Goal: Task Accomplishment & Management: Manage account settings

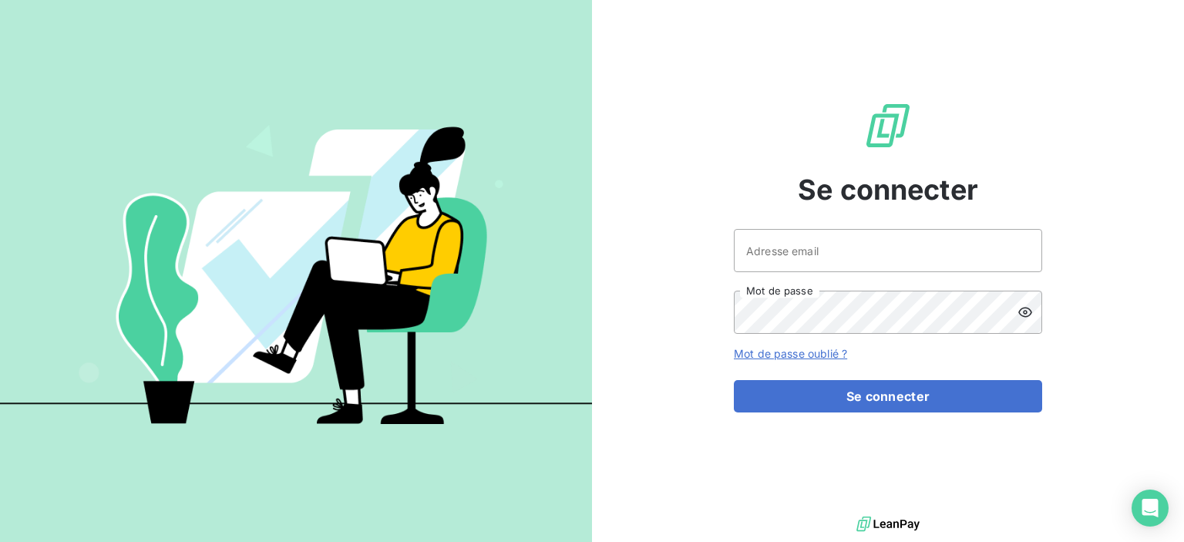
click at [774, 254] on input "Adresse email" at bounding box center [888, 250] width 308 height 43
type input "[EMAIL_ADDRESS][DOMAIN_NAME]"
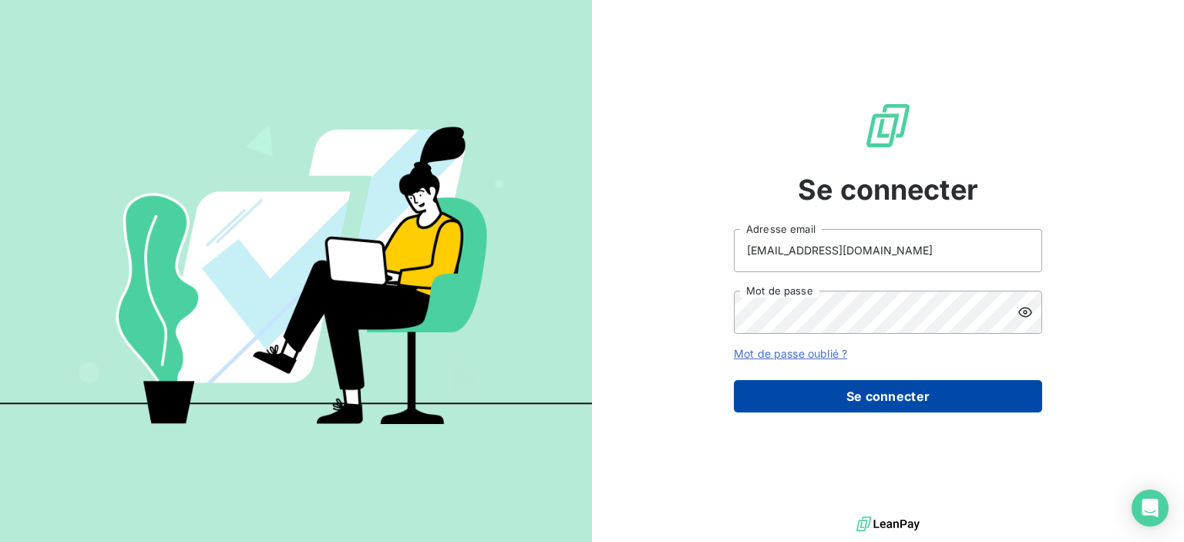
click at [899, 400] on button "Se connecter" at bounding box center [888, 396] width 308 height 32
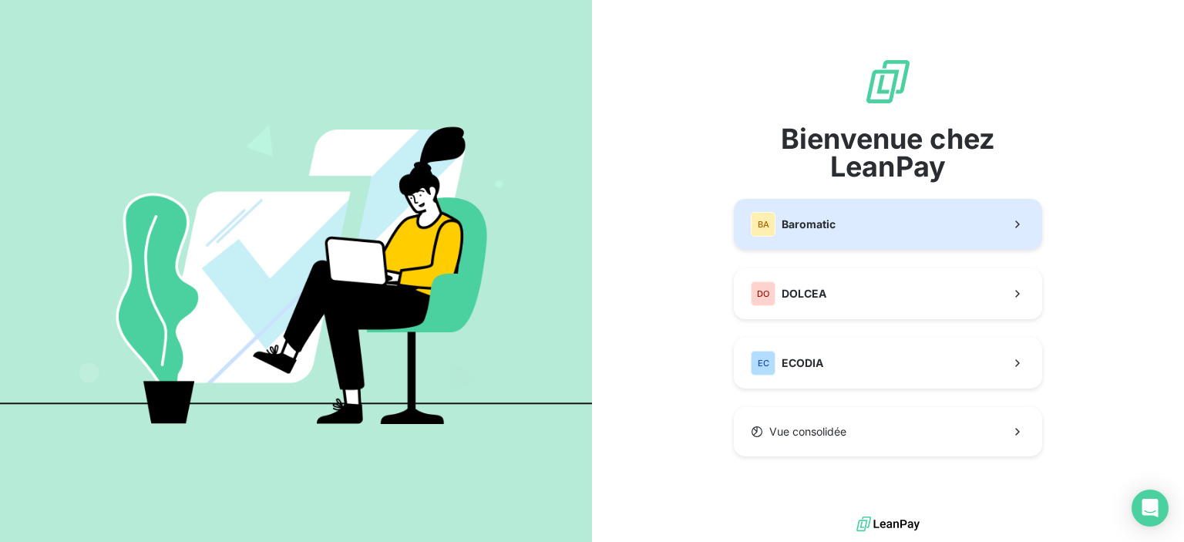
click at [782, 230] on span "Baromatic" at bounding box center [808, 224] width 54 height 15
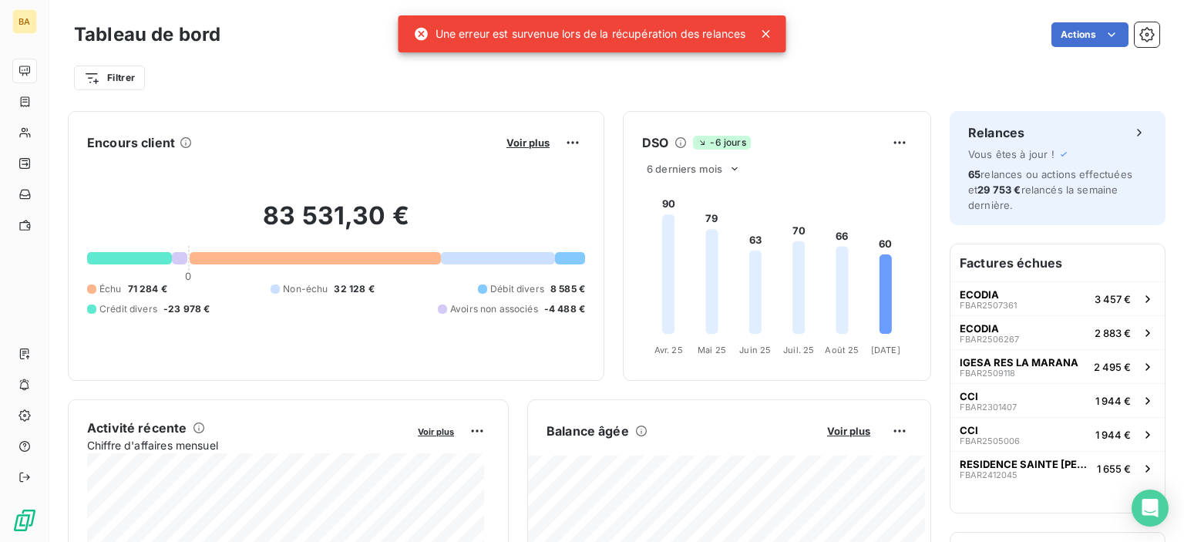
click at [768, 31] on icon at bounding box center [765, 33] width 15 height 15
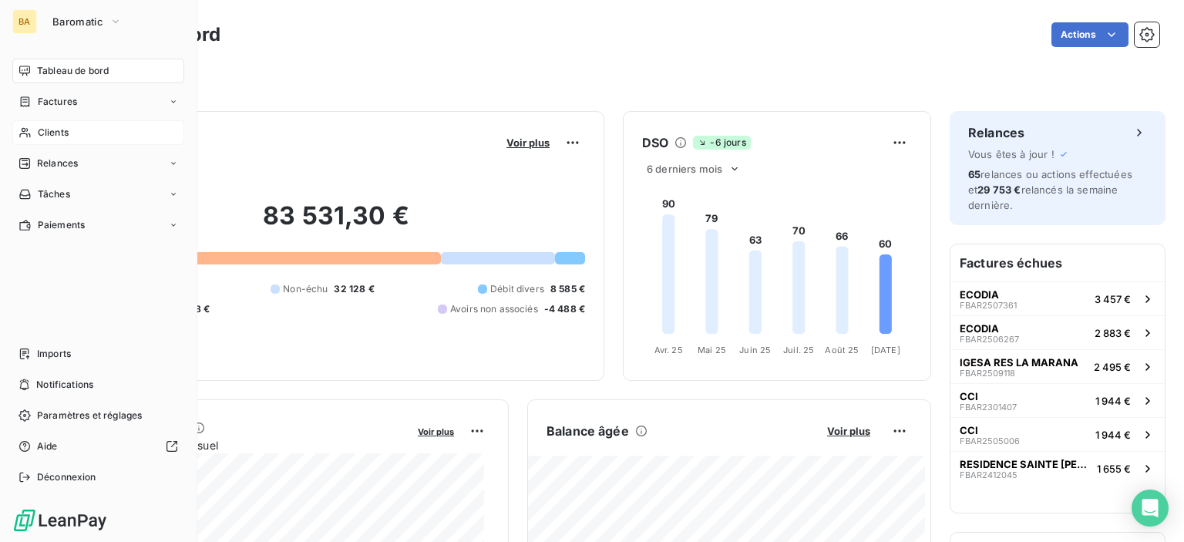
click at [39, 136] on span "Clients" at bounding box center [53, 133] width 31 height 14
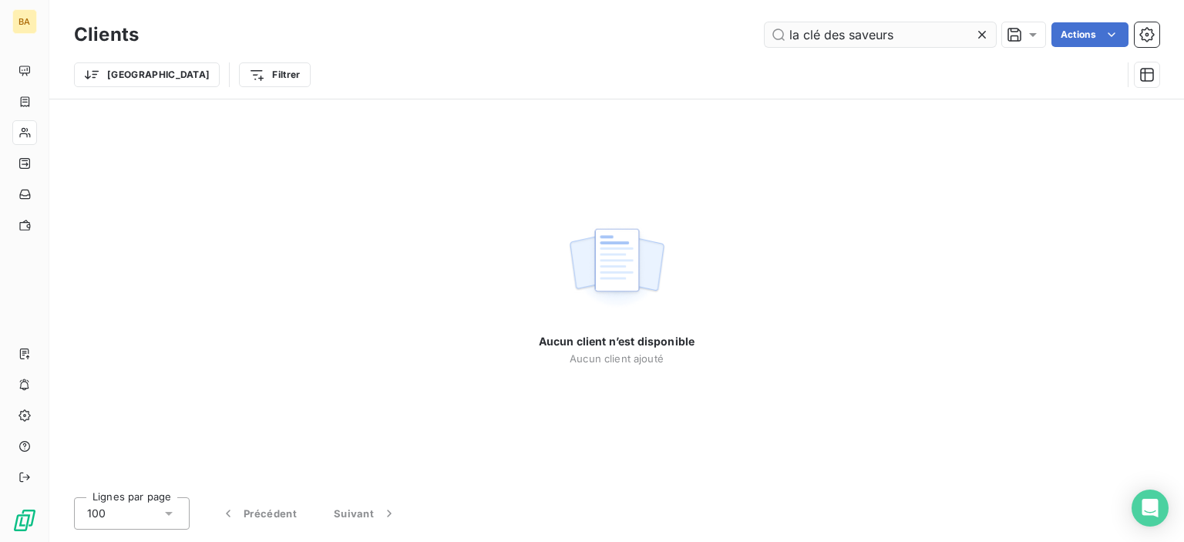
click at [906, 35] on input "la clé des saveurs" at bounding box center [879, 34] width 231 height 25
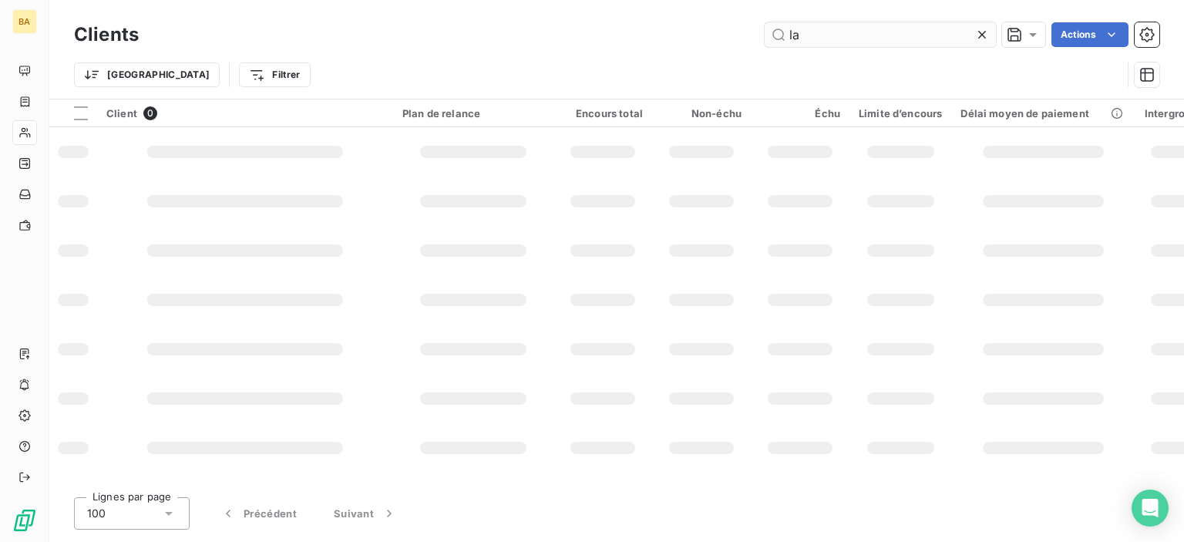
type input "l"
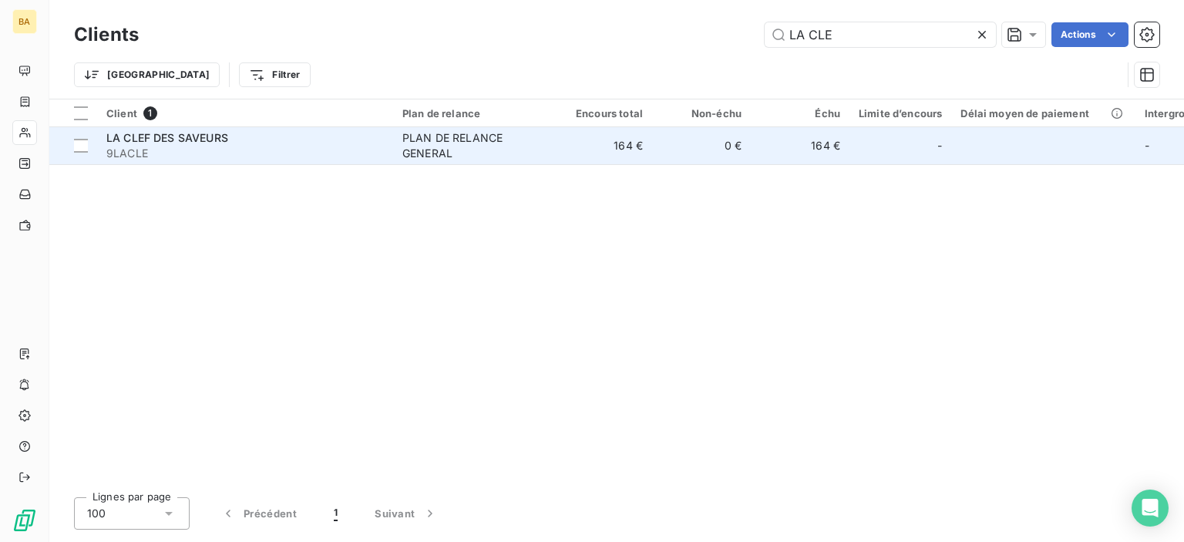
type input "LA CLE"
click at [481, 141] on div "PLAN DE RELANCE GENERAL" at bounding box center [473, 145] width 142 height 31
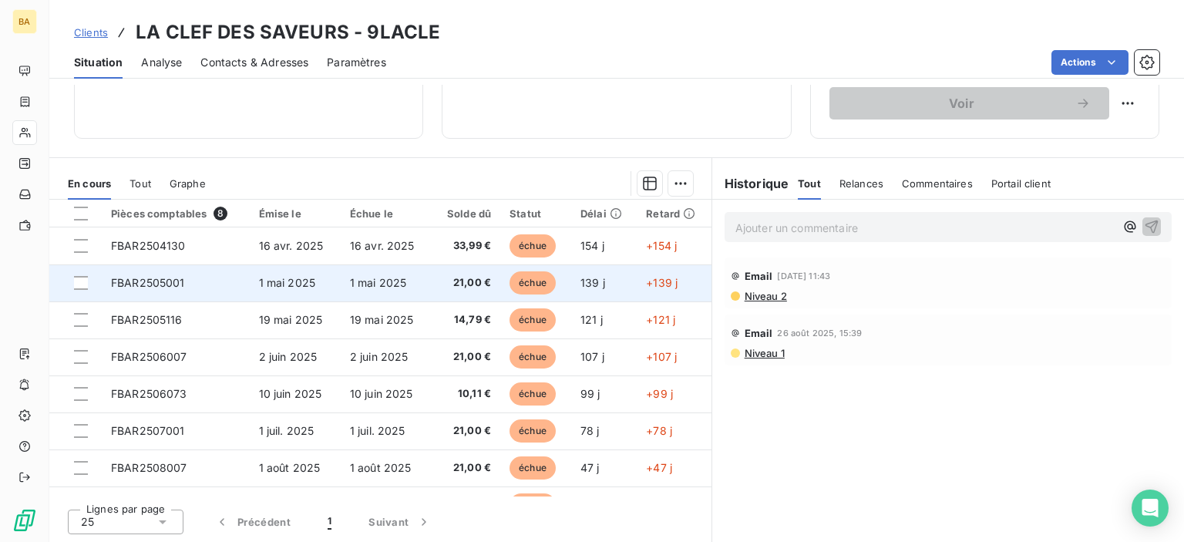
click at [163, 283] on span "FBAR2505001" at bounding box center [148, 282] width 74 height 13
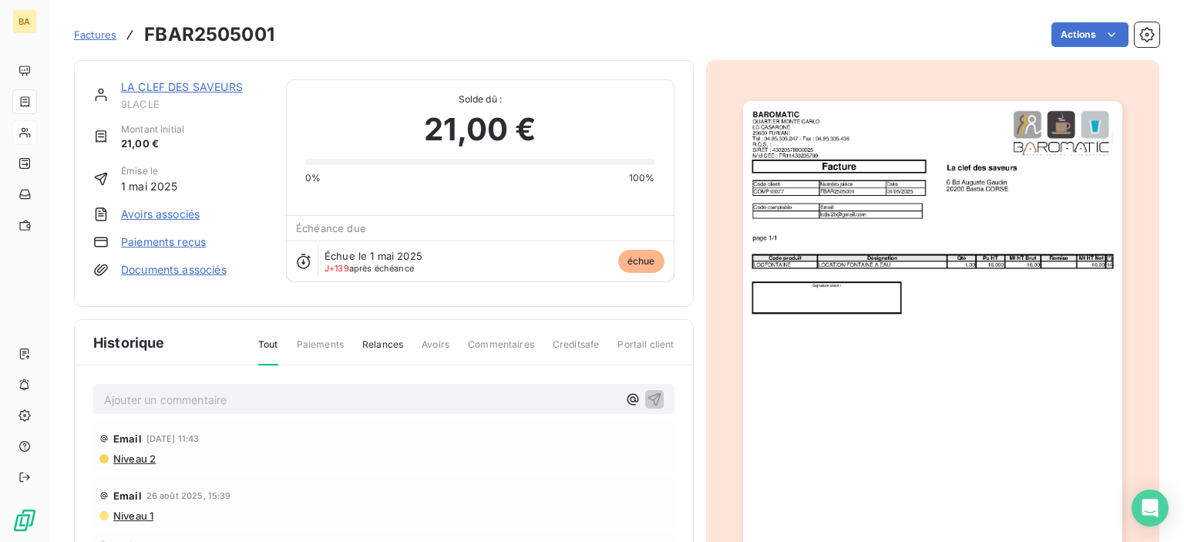
click at [174, 85] on link "LA CLEF DES SAVEURS" at bounding box center [182, 86] width 122 height 13
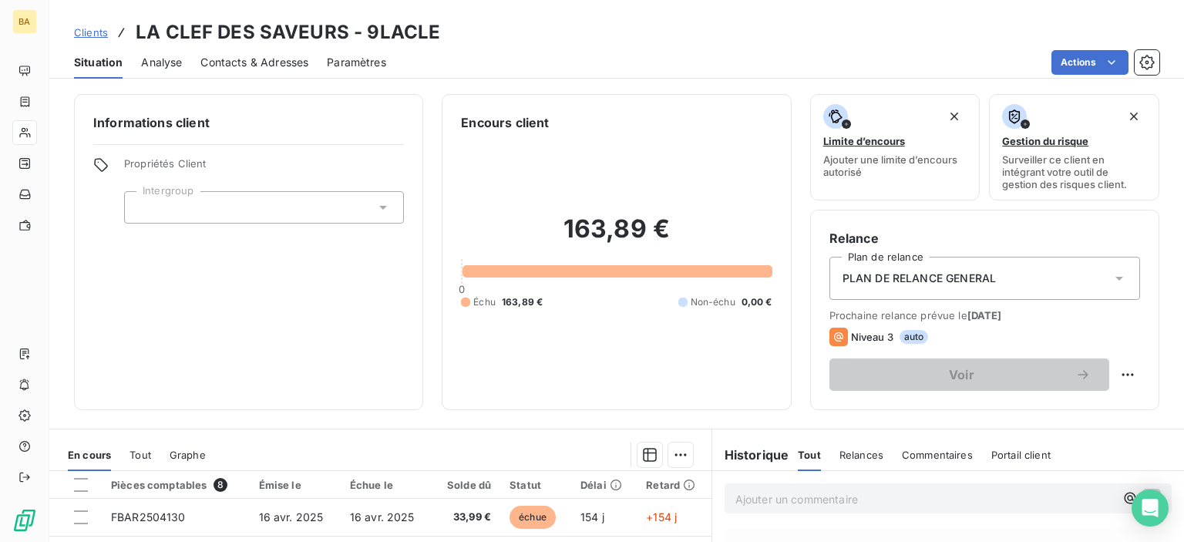
click at [220, 69] on span "Contacts & Adresses" at bounding box center [254, 62] width 108 height 15
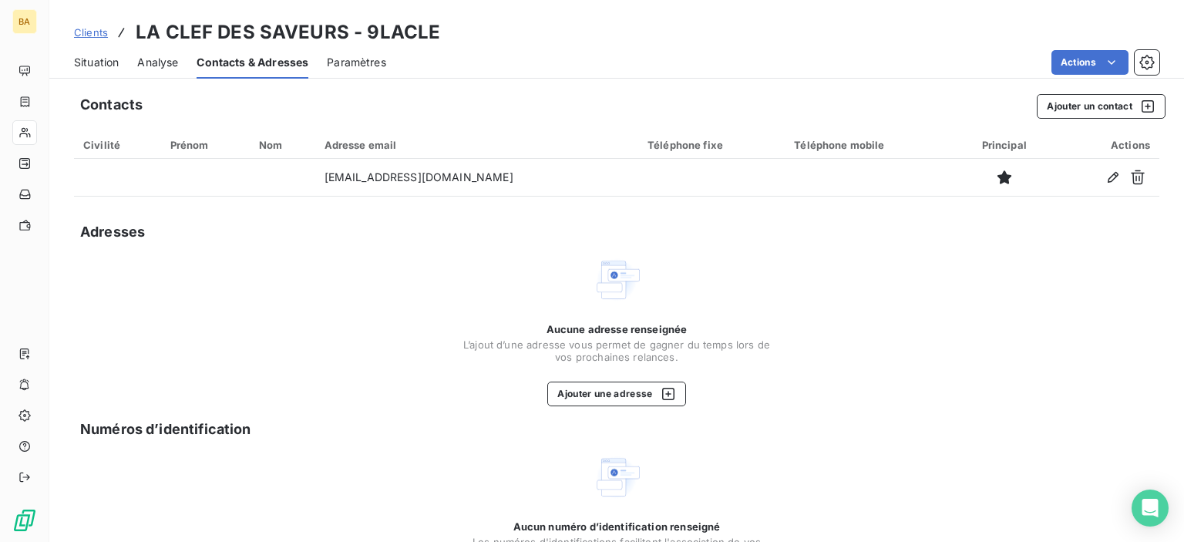
click at [102, 66] on span "Situation" at bounding box center [96, 62] width 45 height 15
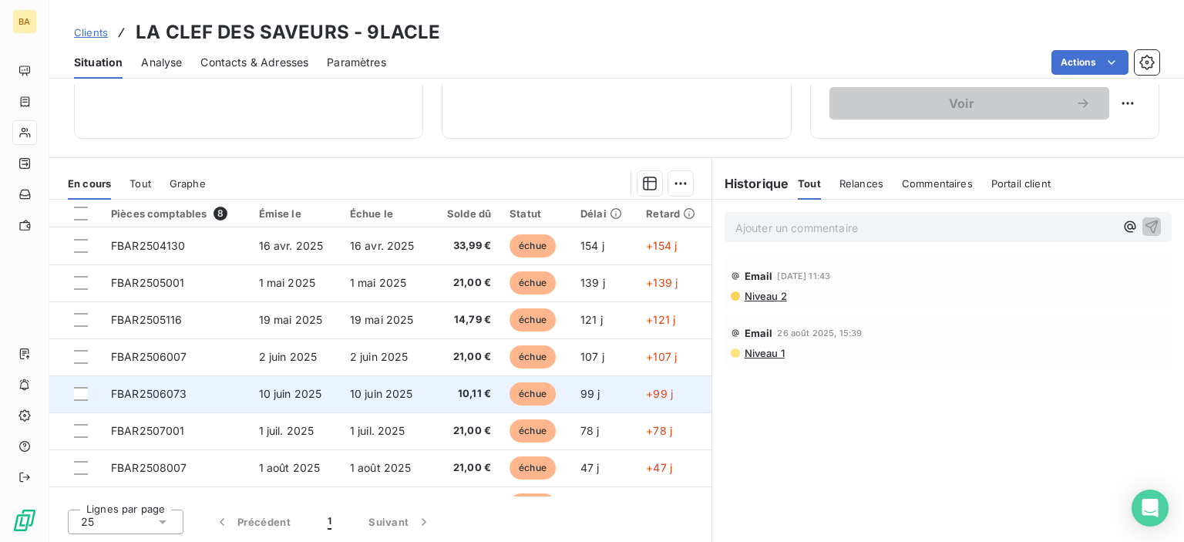
scroll to position [27, 0]
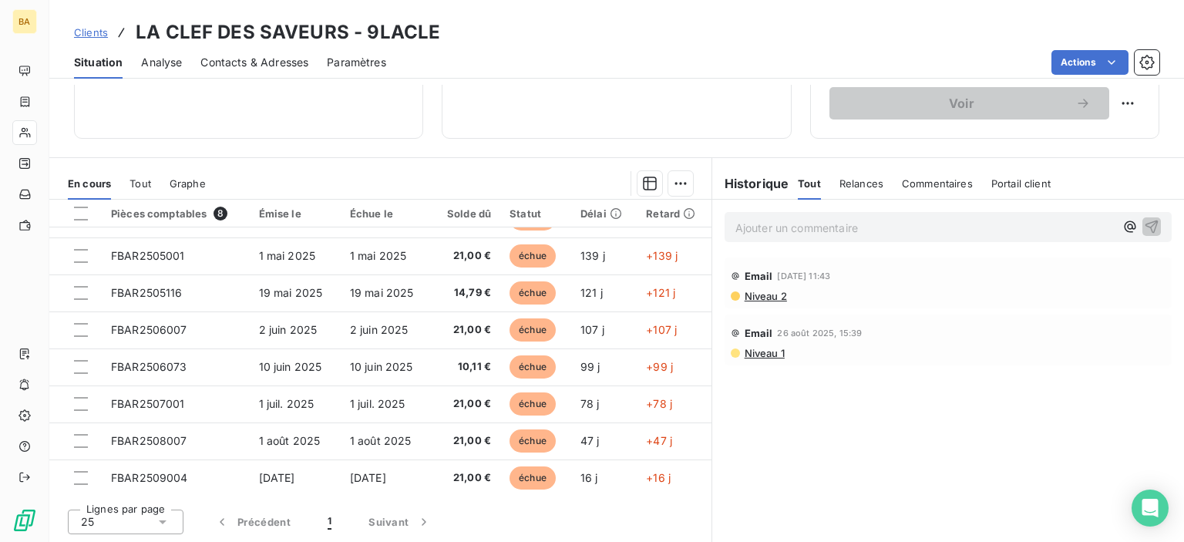
click at [252, 63] on span "Contacts & Adresses" at bounding box center [254, 62] width 108 height 15
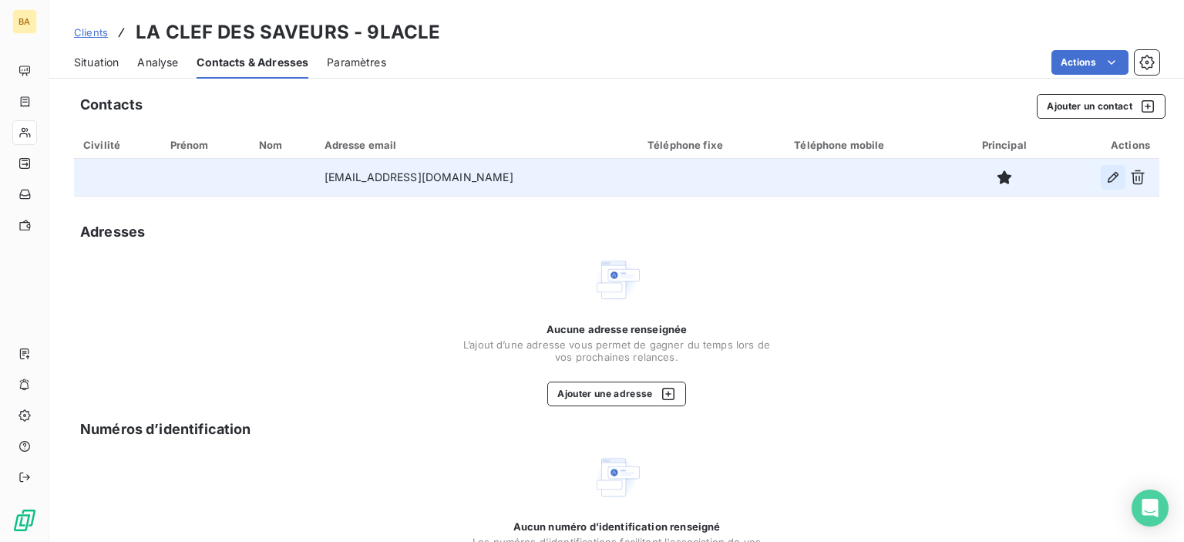
click at [1105, 178] on icon "button" at bounding box center [1112, 177] width 15 height 15
type input "[EMAIL_ADDRESS][DOMAIN_NAME]"
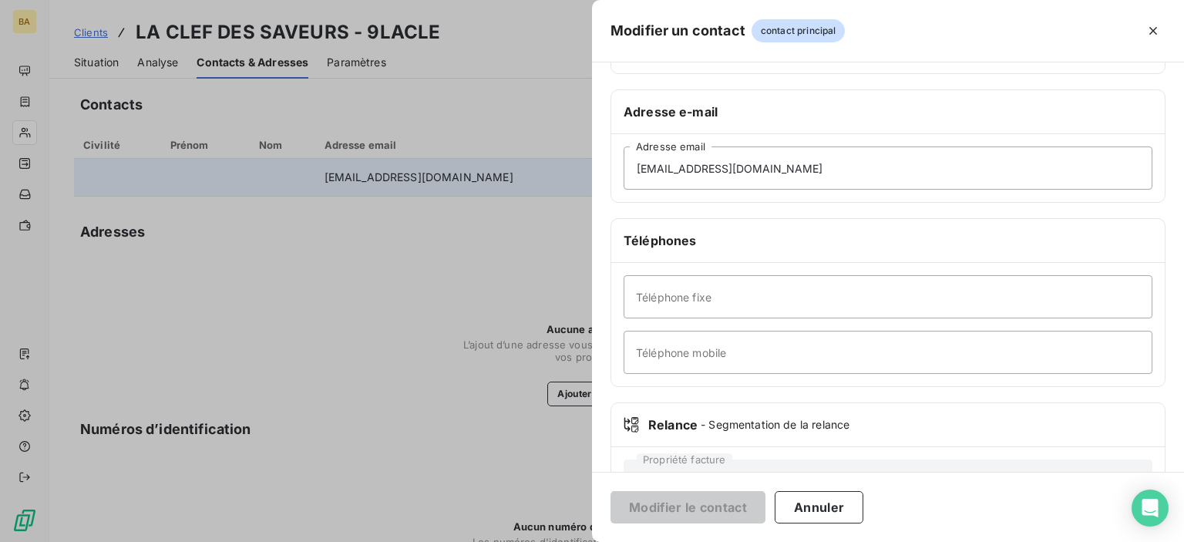
scroll to position [291, 0]
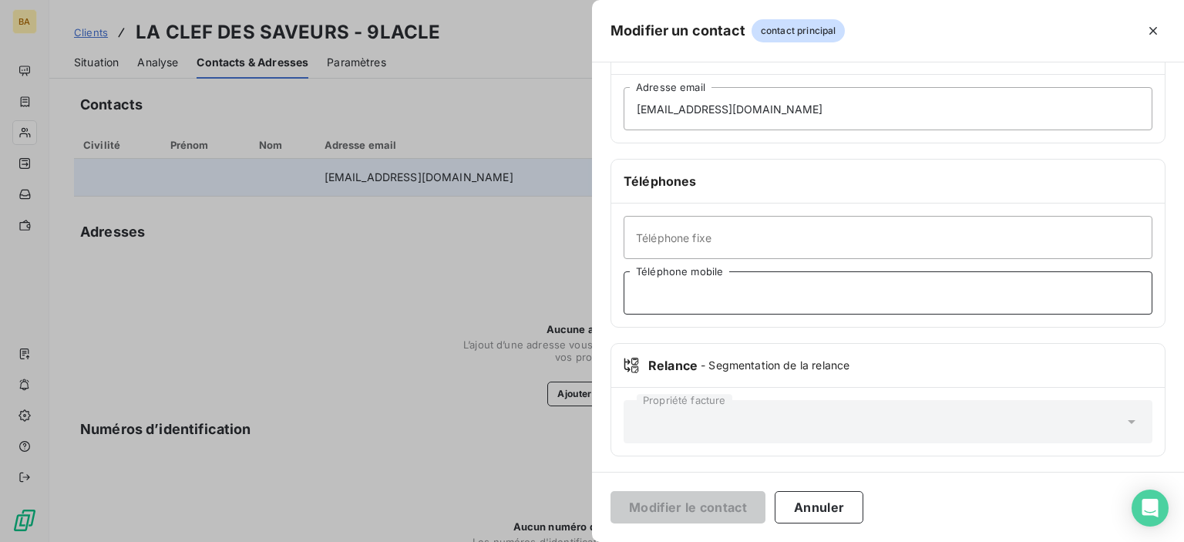
click at [657, 296] on input "Téléphone mobile" at bounding box center [887, 292] width 529 height 43
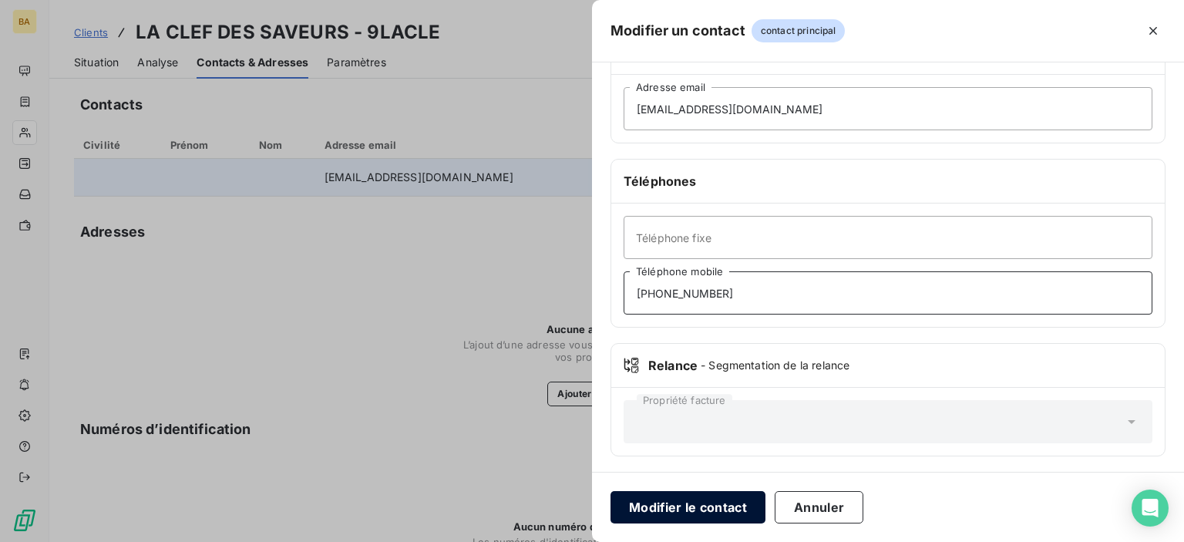
type input "[PHONE_NUMBER]"
click at [660, 513] on button "Modifier le contact" at bounding box center [687, 507] width 155 height 32
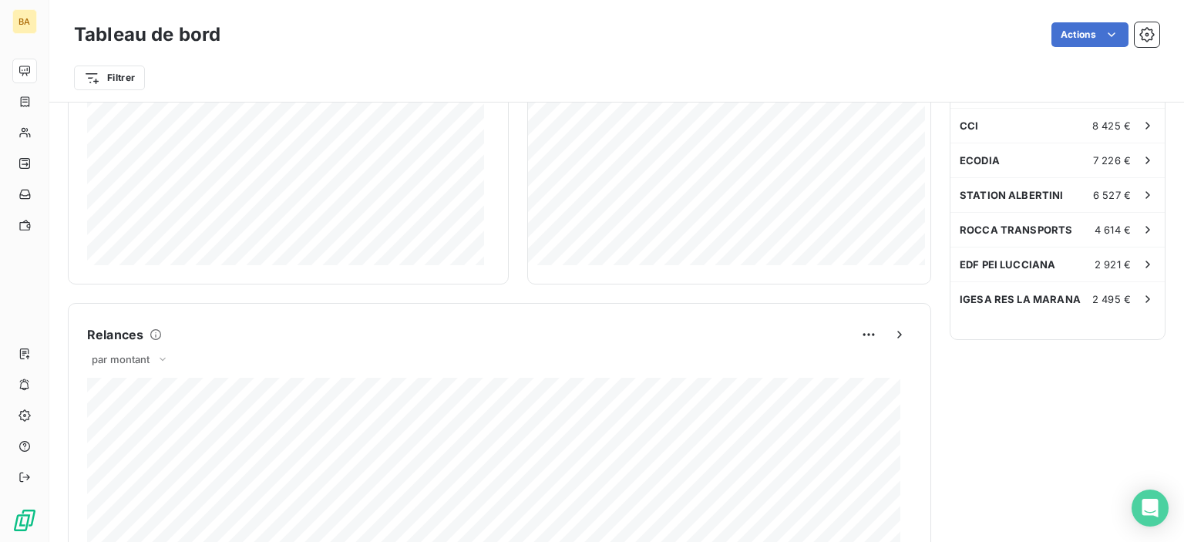
scroll to position [308, 0]
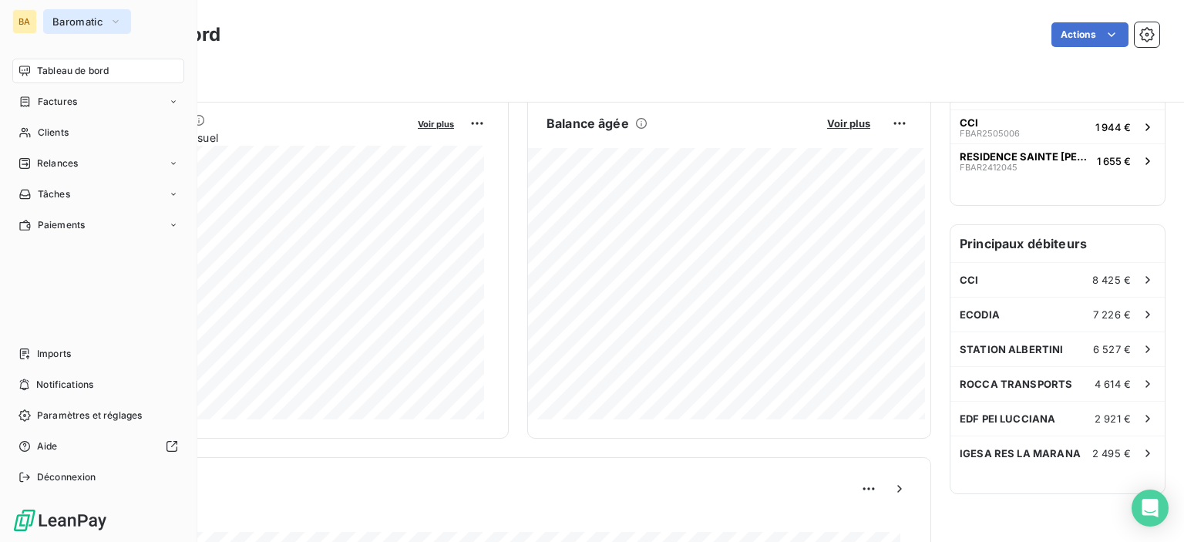
click at [87, 21] on span "Baromatic" at bounding box center [77, 21] width 51 height 12
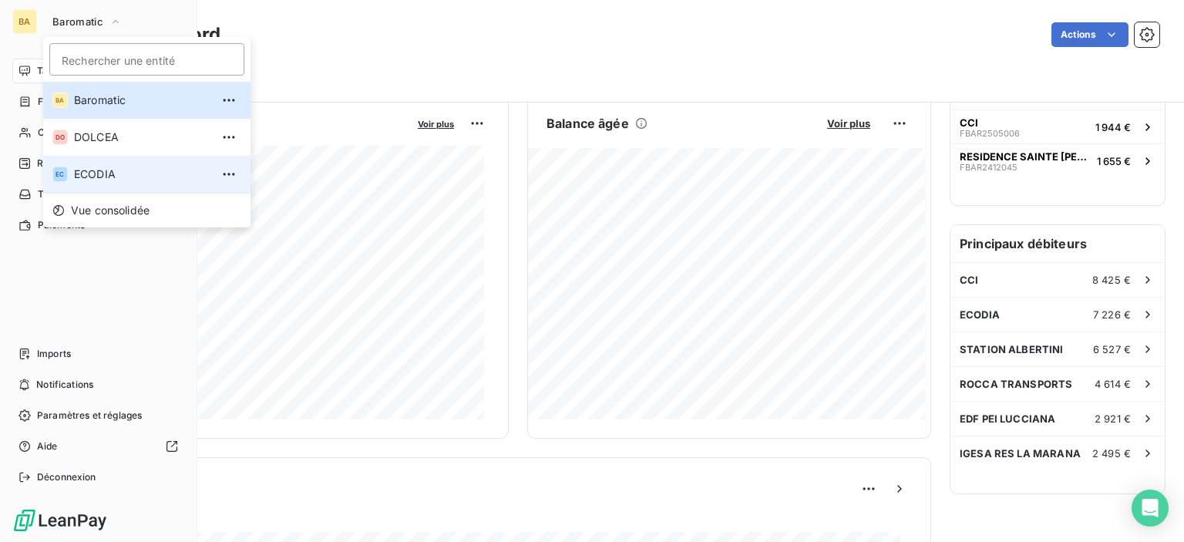
click at [83, 171] on span "ECODIA" at bounding box center [142, 173] width 136 height 15
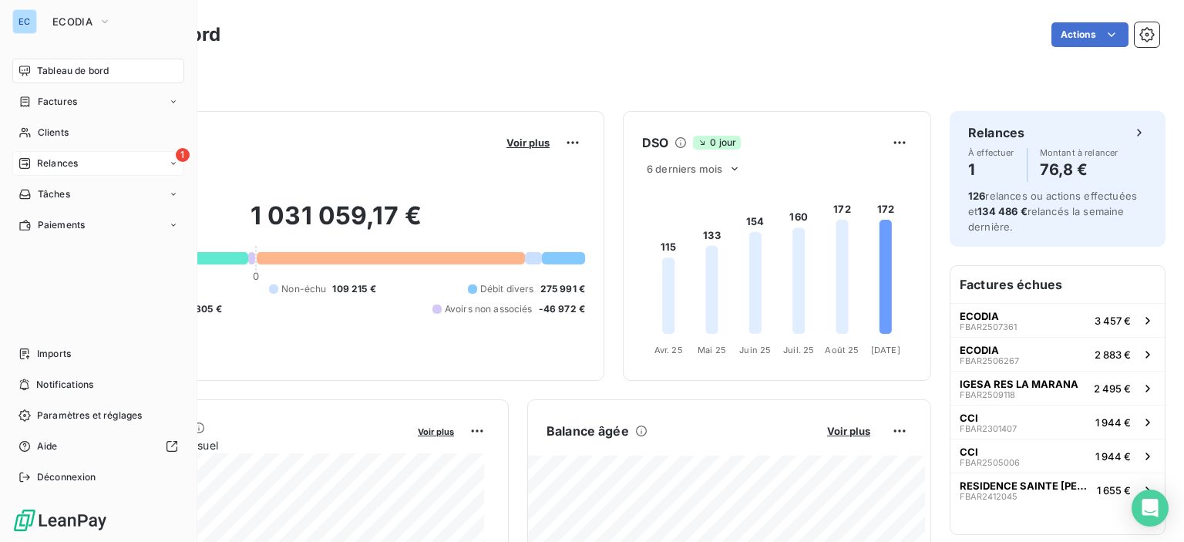
click at [179, 153] on span "1" at bounding box center [183, 155] width 14 height 14
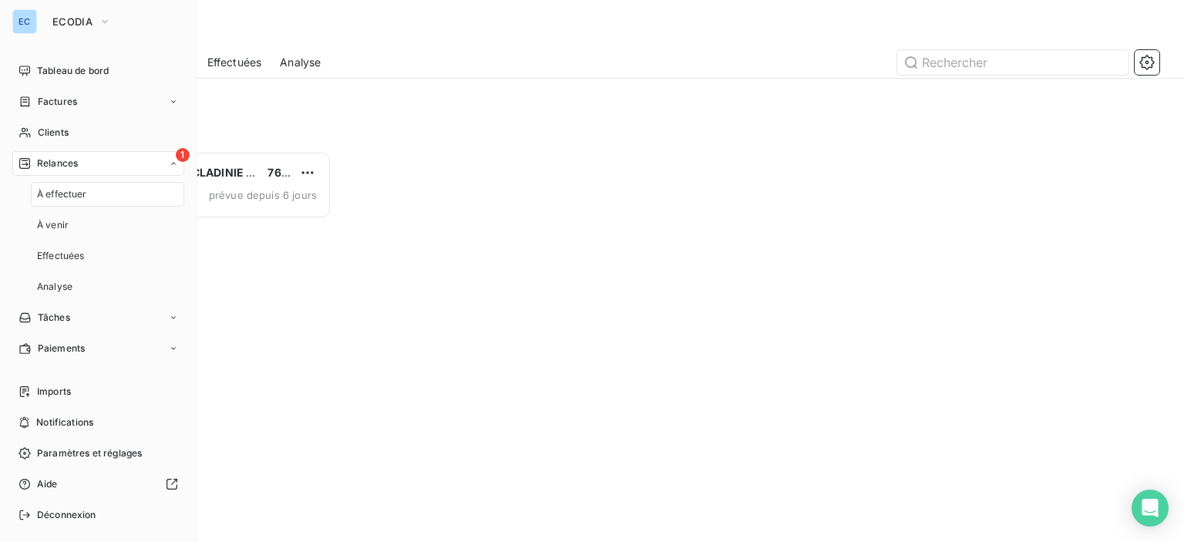
scroll to position [379, 245]
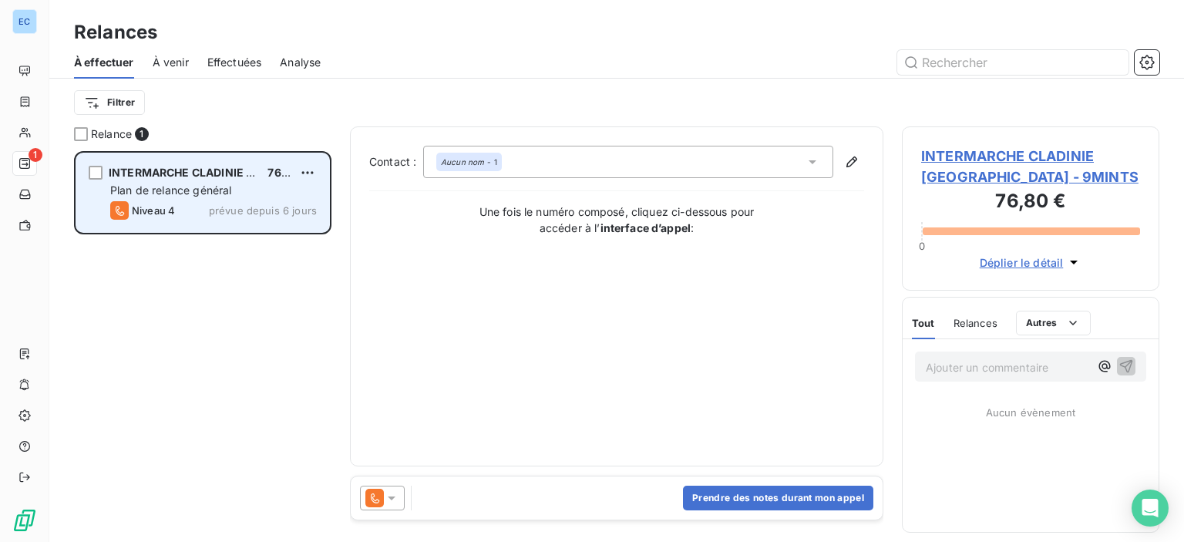
click at [173, 197] on div "Plan de relance général" at bounding box center [213, 190] width 207 height 15
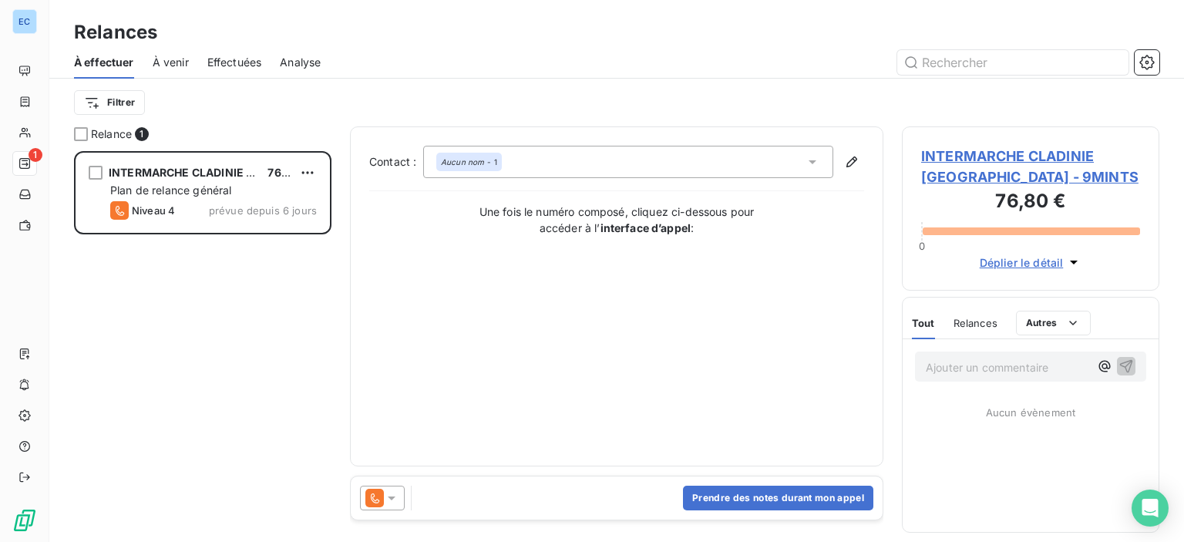
click at [949, 157] on span "INTERMARCHE CLADINIE [GEOGRAPHIC_DATA] - 9MINTS" at bounding box center [1030, 167] width 219 height 42
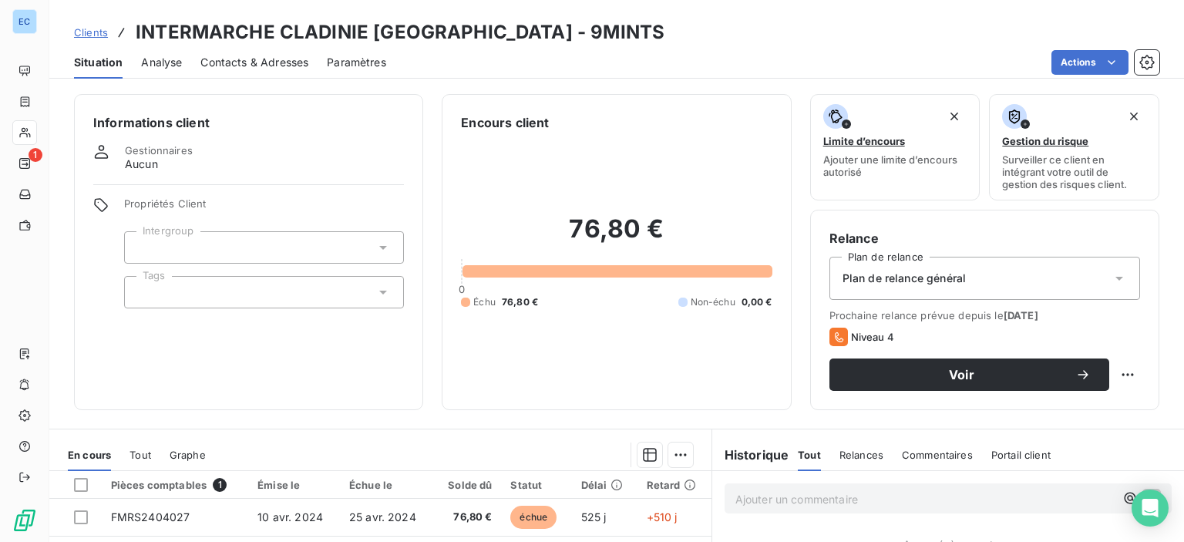
scroll to position [231, 0]
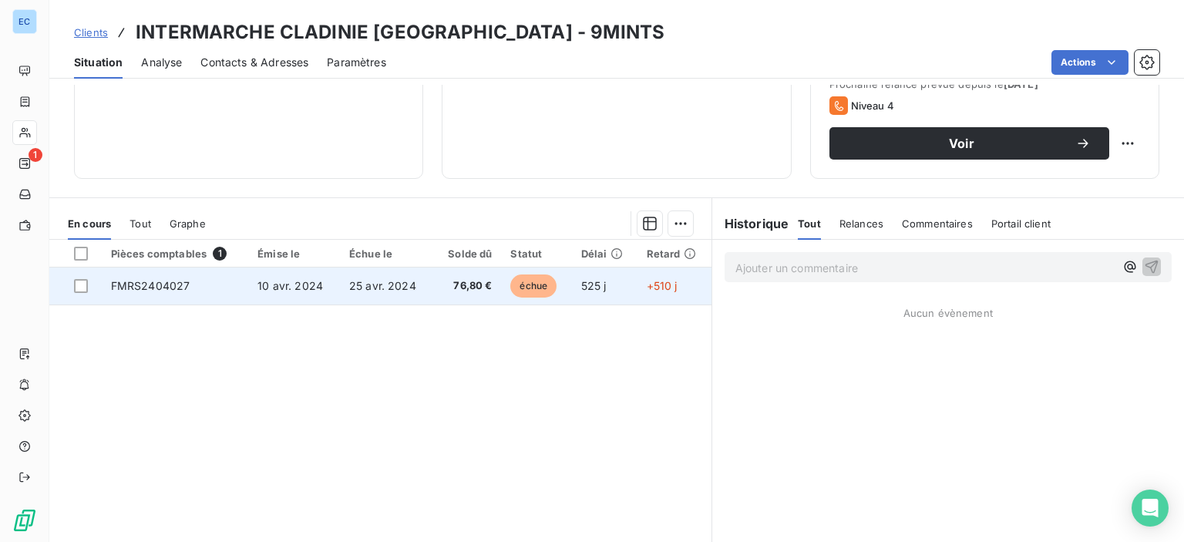
click at [139, 283] on span "FMRS2404027" at bounding box center [150, 285] width 79 height 13
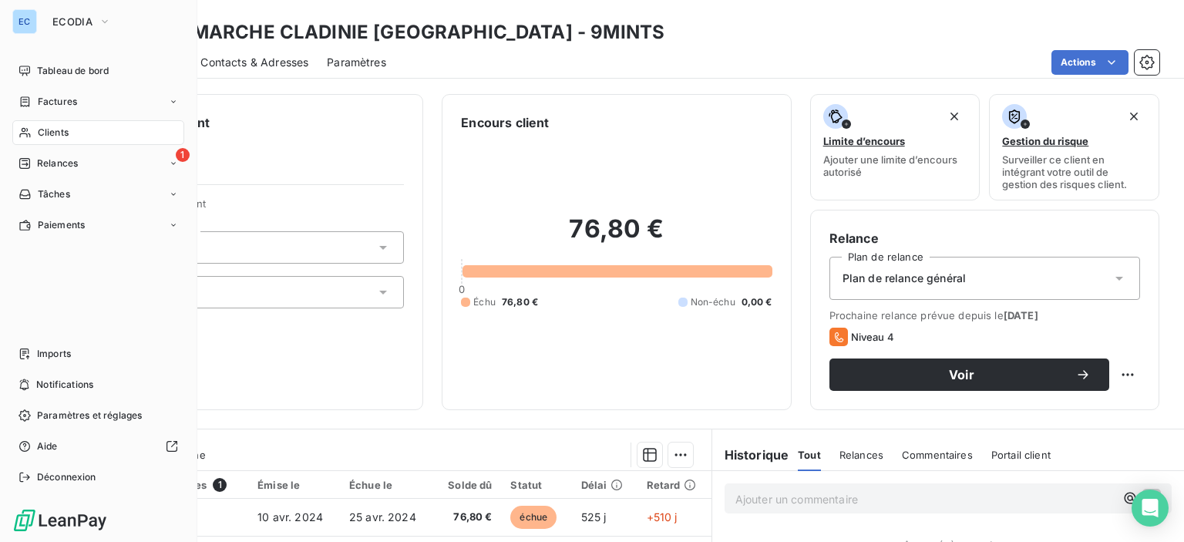
click at [59, 140] on div "Clients" at bounding box center [98, 132] width 172 height 25
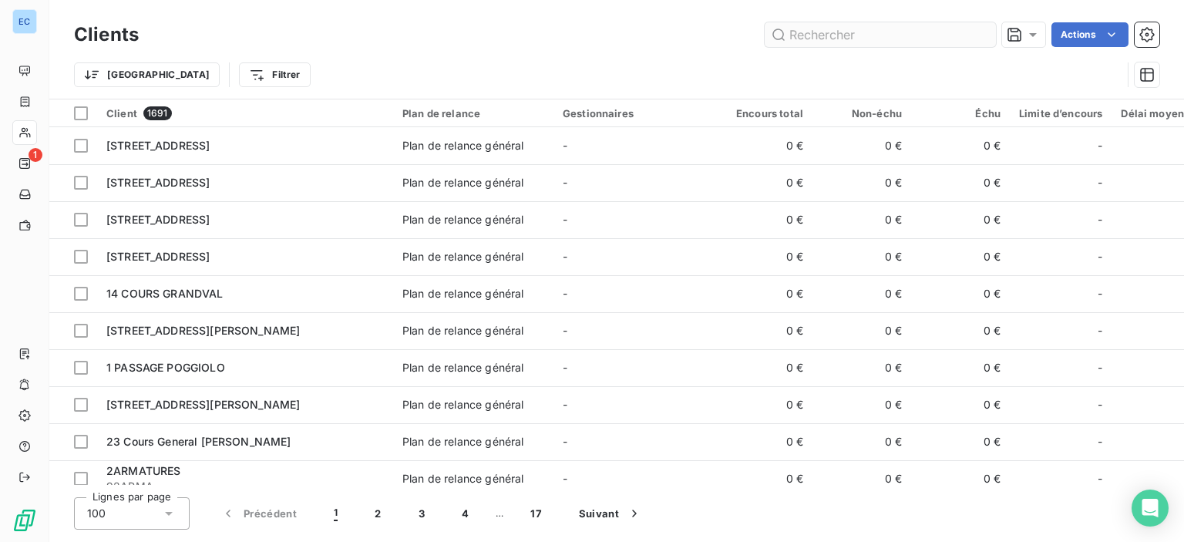
drag, startPoint x: 664, startPoint y: 2, endPoint x: 822, endPoint y: 32, distance: 160.7
click at [822, 32] on input "text" at bounding box center [879, 34] width 231 height 25
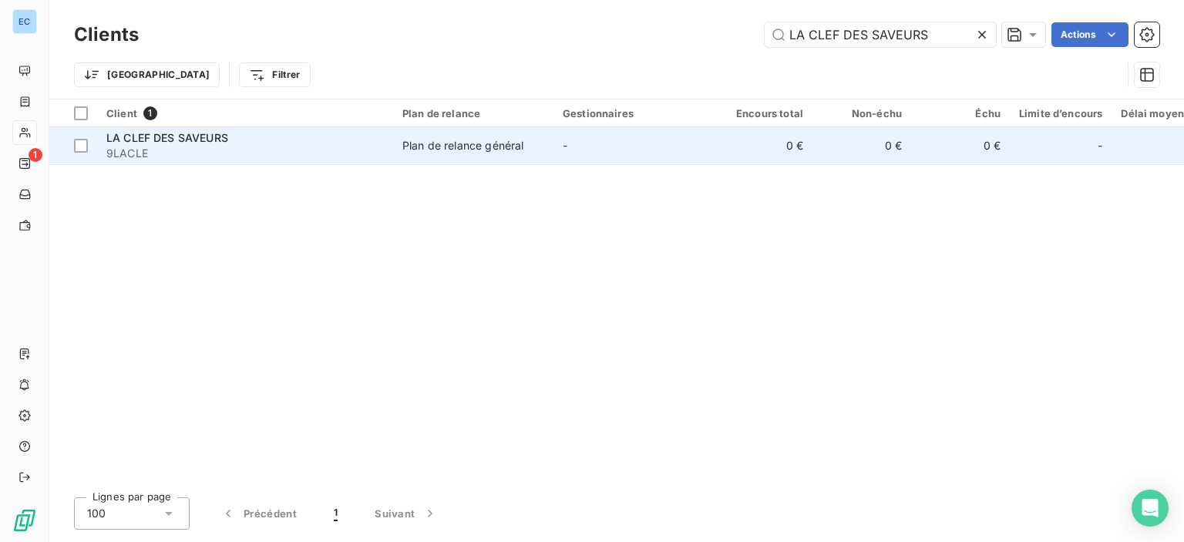
type input "LA CLEF DES SAVEURS"
click at [452, 144] on div "Plan de relance général" at bounding box center [462, 145] width 121 height 15
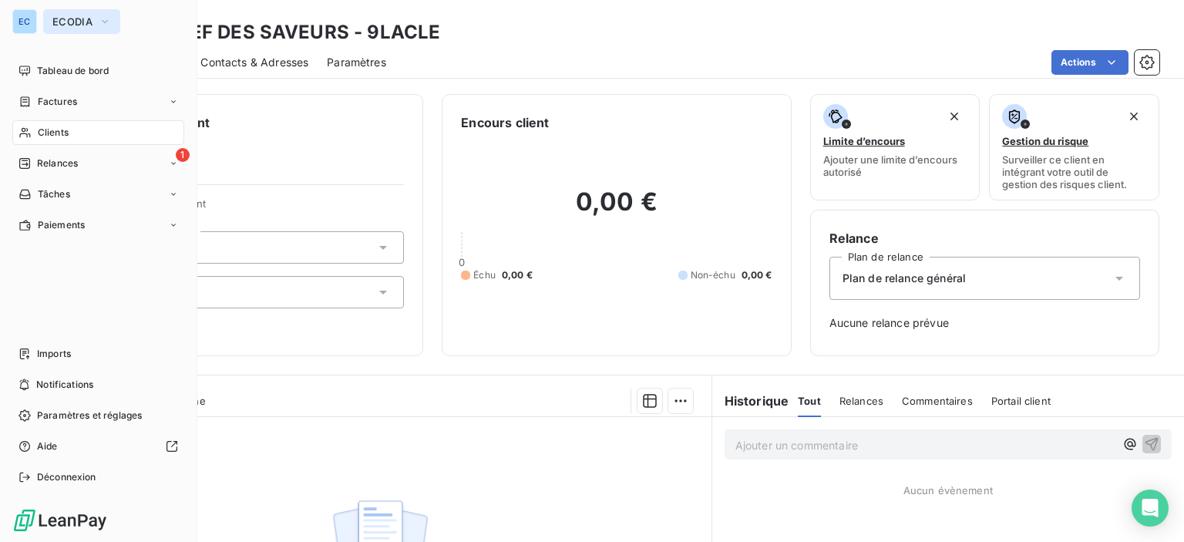
click at [76, 24] on span "ECODIA" at bounding box center [72, 21] width 40 height 12
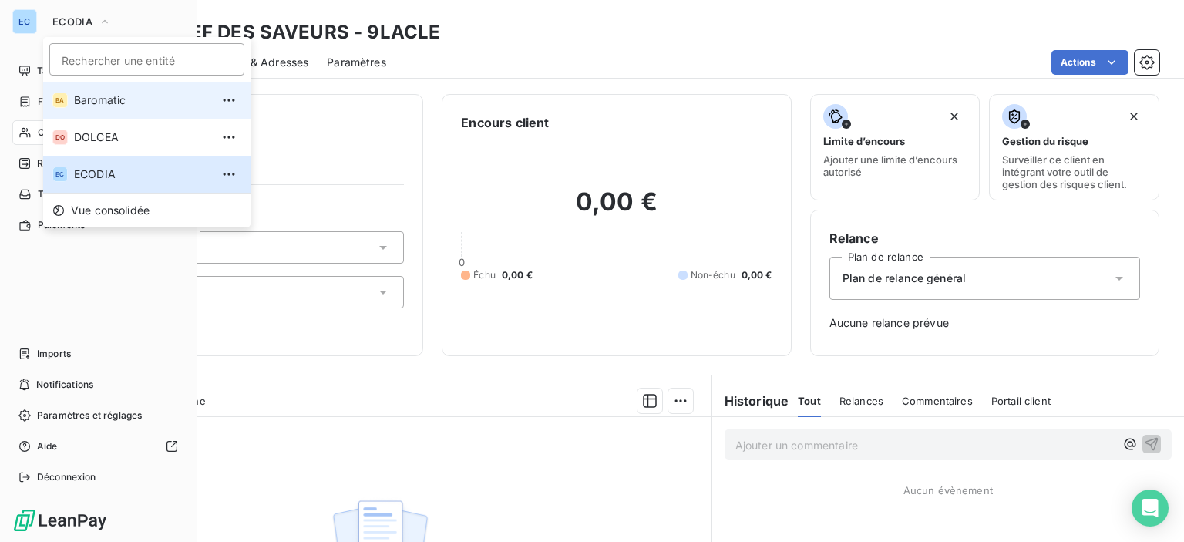
click at [76, 99] on span "Baromatic" at bounding box center [142, 99] width 136 height 15
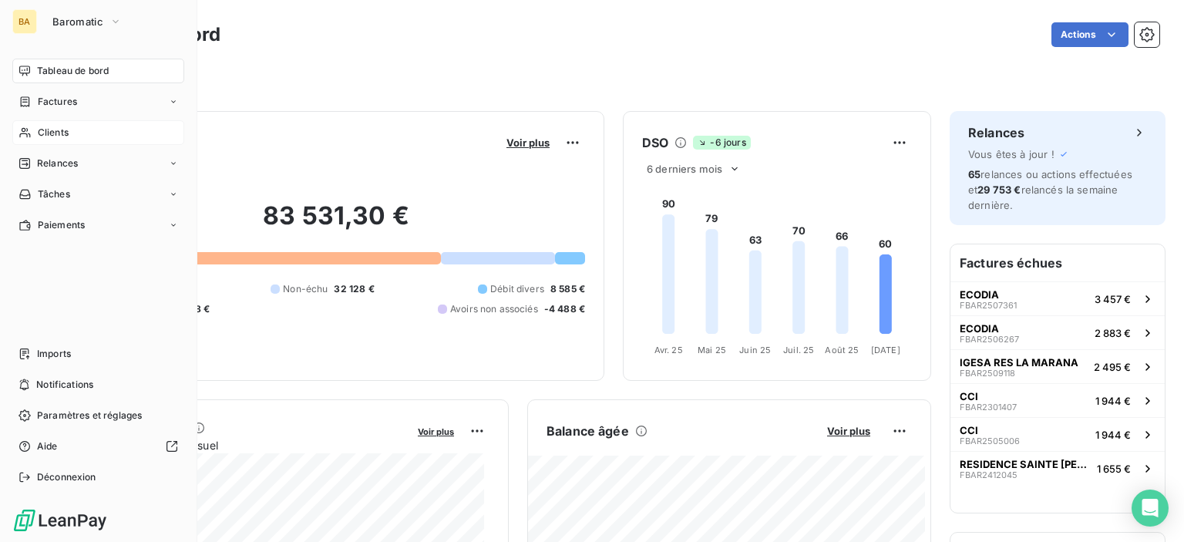
click at [92, 136] on div "Clients" at bounding box center [98, 132] width 172 height 25
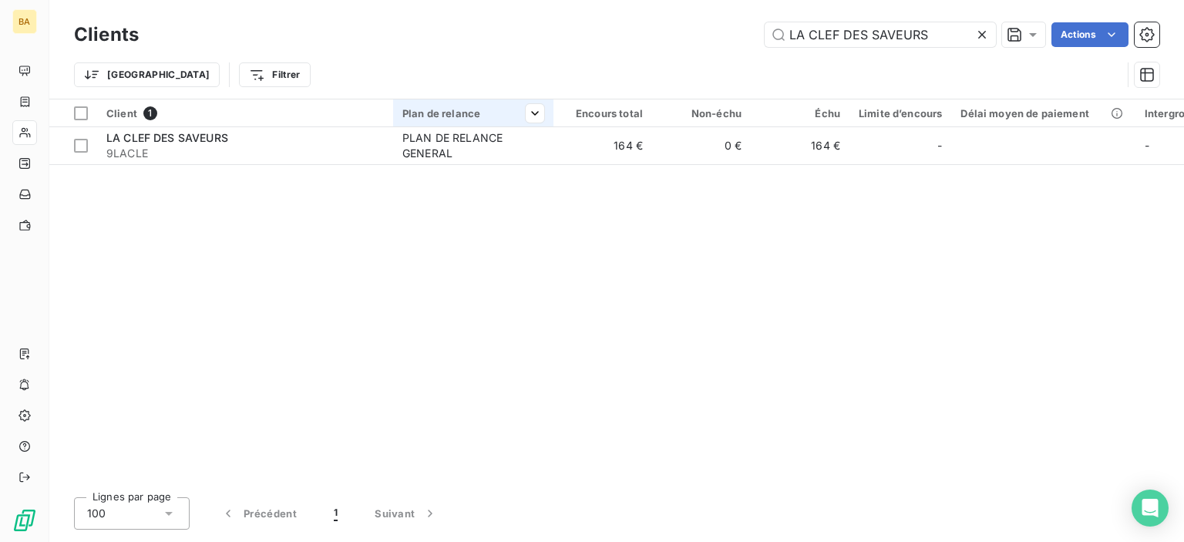
click at [467, 124] on th "Plan de relance" at bounding box center [473, 113] width 160 height 28
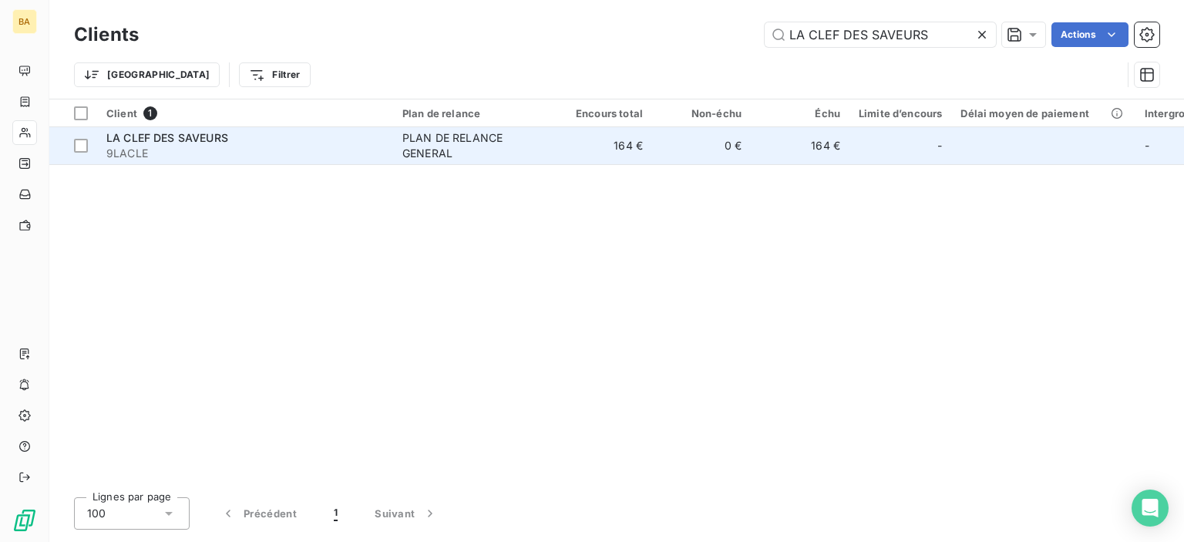
click at [451, 143] on div "PLAN DE RELANCE GENERAL" at bounding box center [473, 145] width 142 height 31
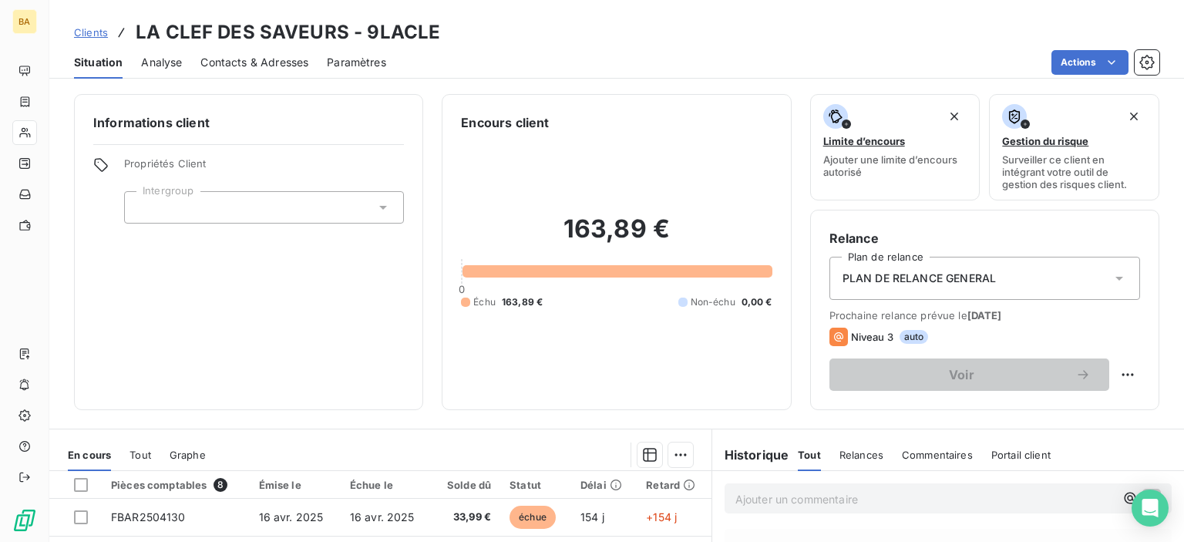
click at [255, 67] on span "Contacts & Adresses" at bounding box center [254, 62] width 108 height 15
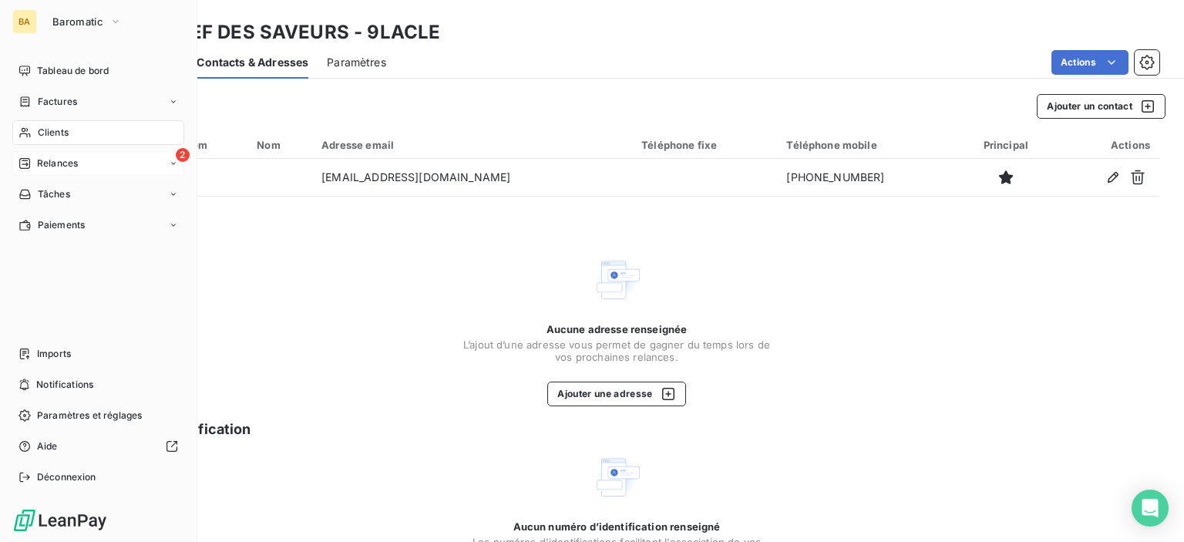
click at [80, 166] on div "2 Relances" at bounding box center [98, 163] width 172 height 25
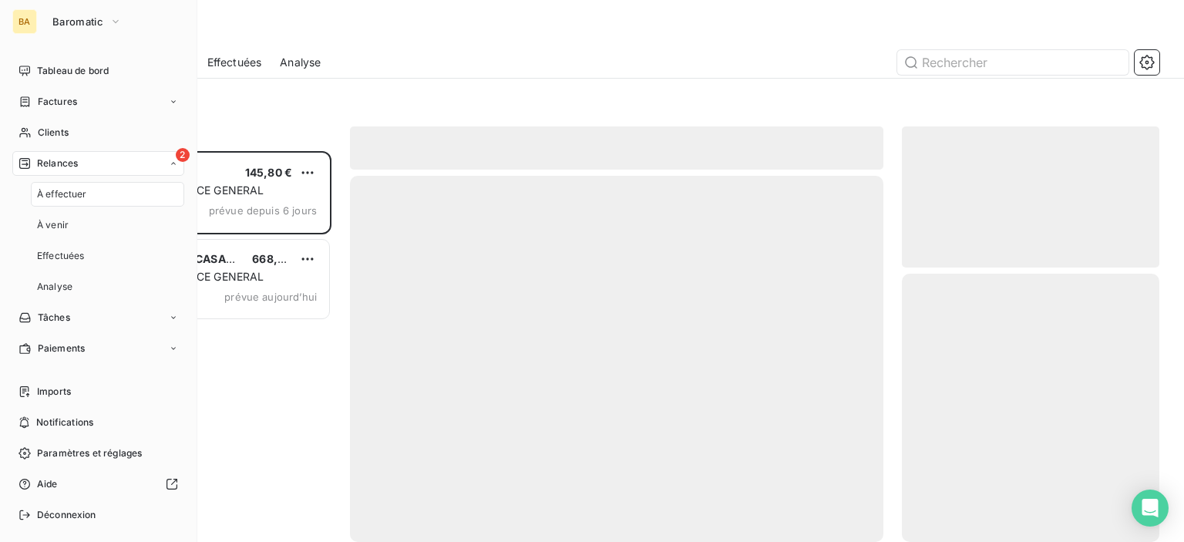
scroll to position [379, 245]
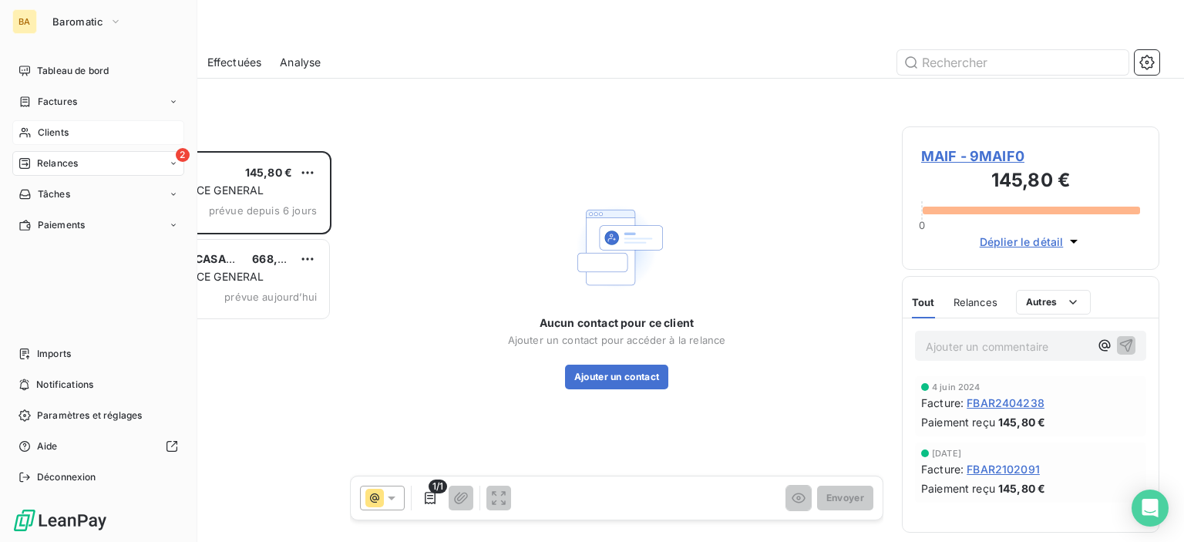
click at [49, 140] on div "Clients" at bounding box center [98, 132] width 172 height 25
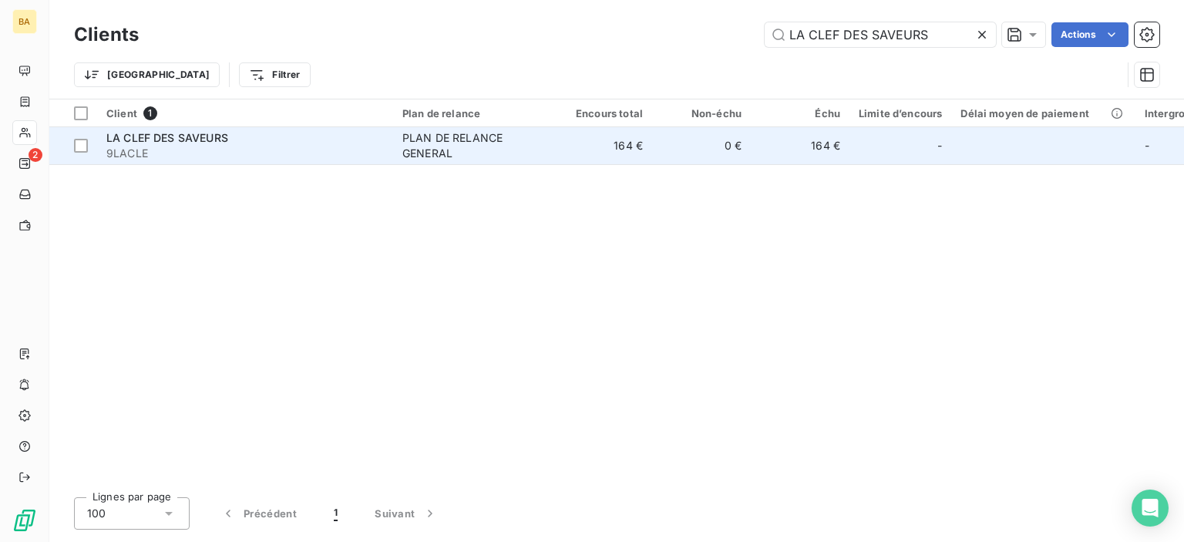
click at [502, 144] on div "PLAN DE RELANCE GENERAL" at bounding box center [473, 145] width 142 height 31
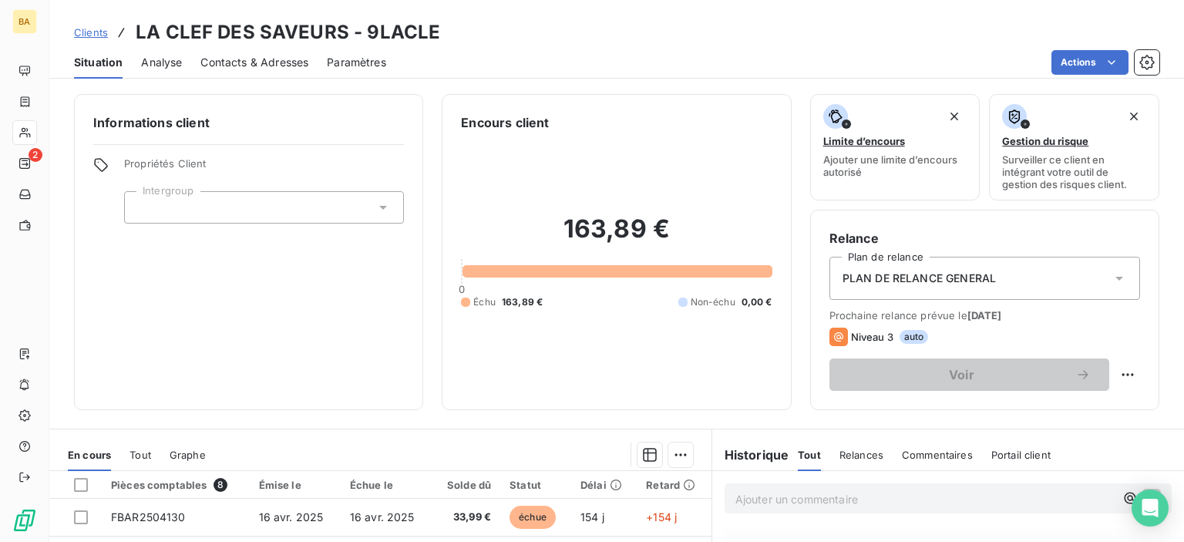
click at [916, 452] on span "Commentaires" at bounding box center [937, 455] width 71 height 12
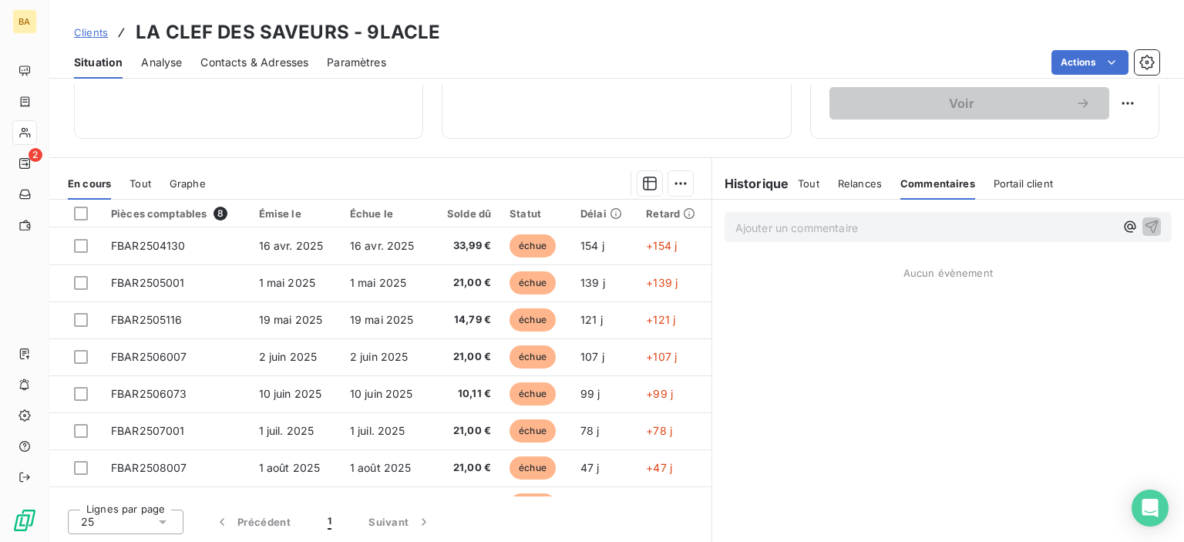
click at [735, 222] on p "Ajouter un commentaire ﻿" at bounding box center [924, 227] width 379 height 19
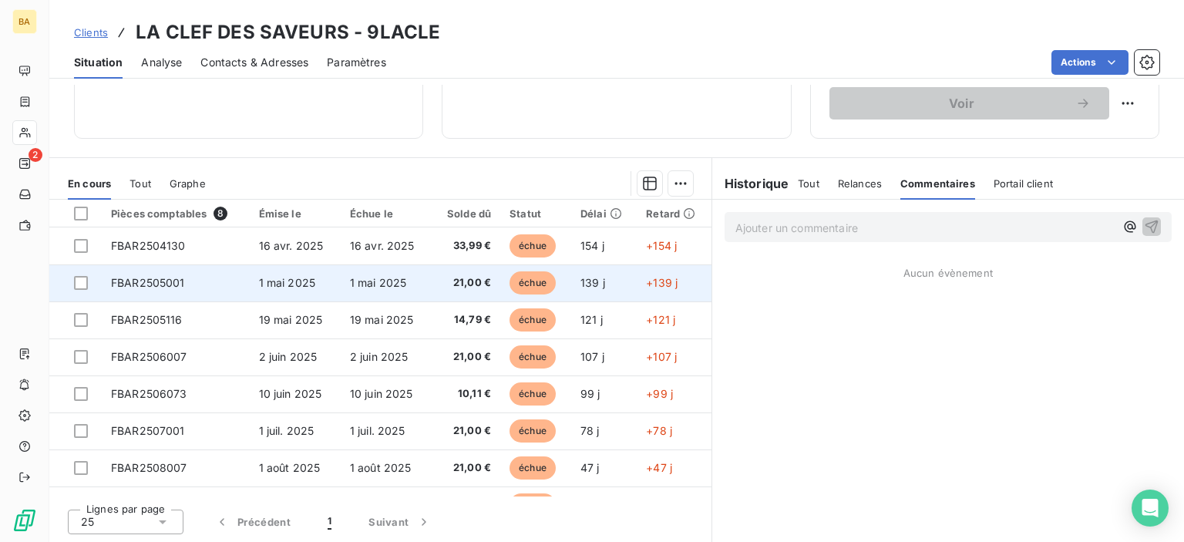
click at [121, 284] on span "FBAR2505001" at bounding box center [148, 282] width 74 height 13
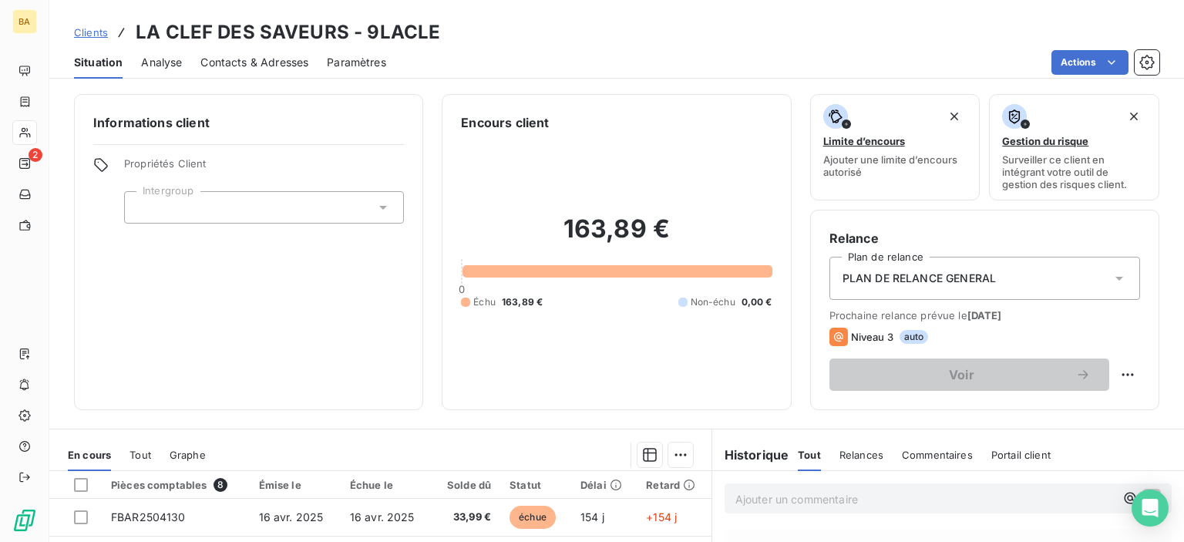
scroll to position [271, 0]
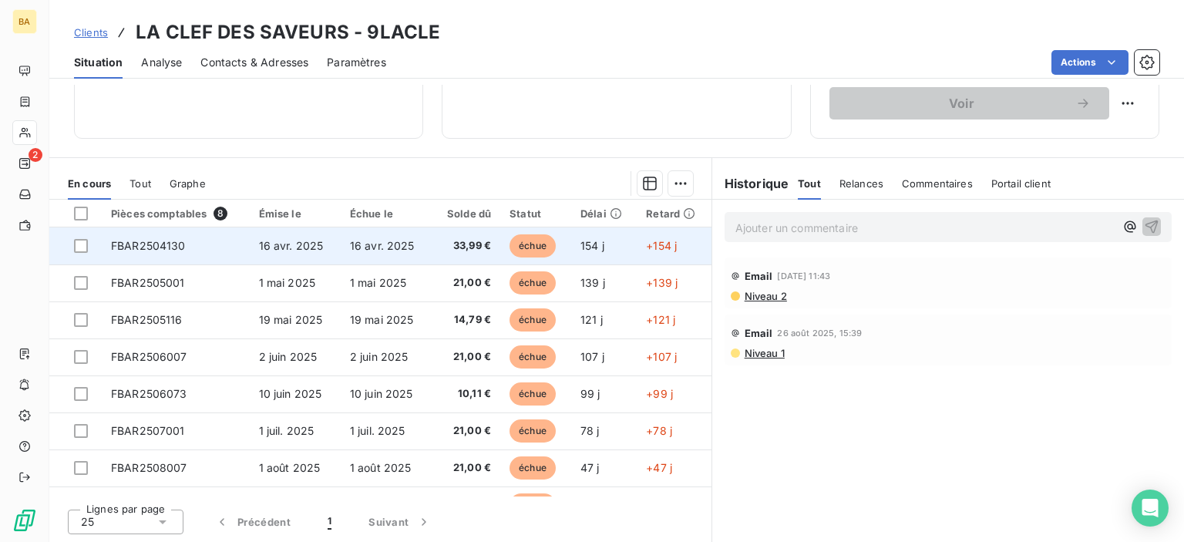
click at [153, 242] on span "FBAR2504130" at bounding box center [148, 245] width 75 height 13
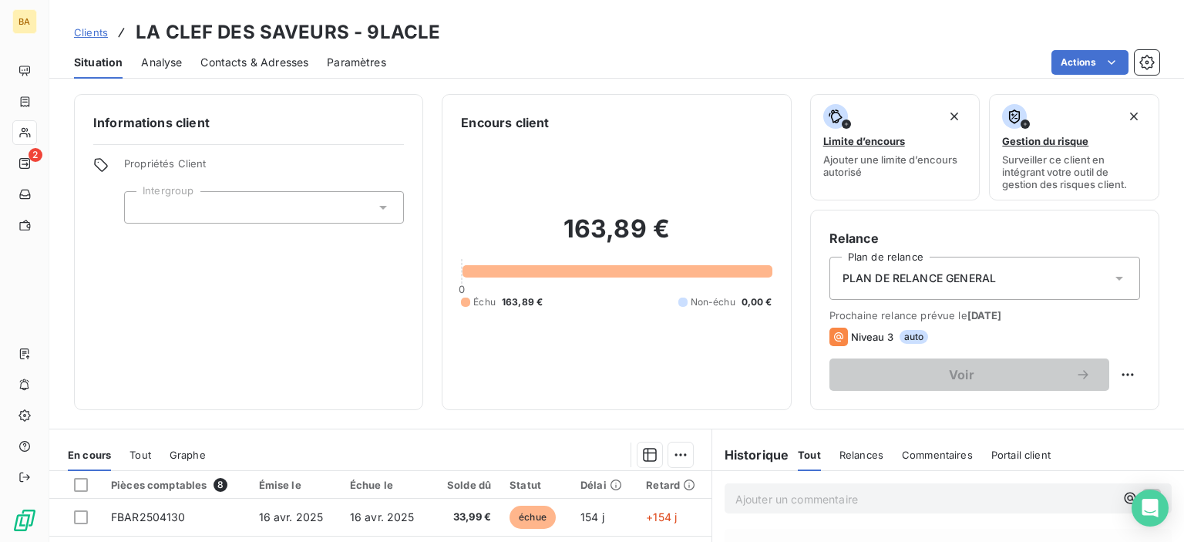
scroll to position [271, 0]
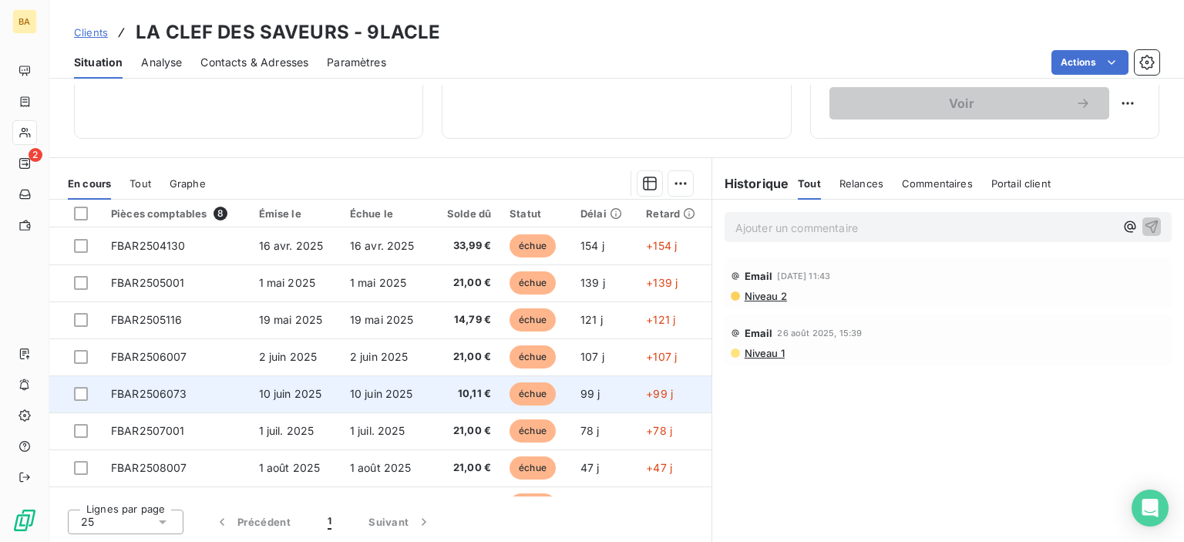
click at [173, 393] on span "FBAR2506073" at bounding box center [149, 393] width 76 height 13
